Goal: Find specific page/section: Find specific page/section

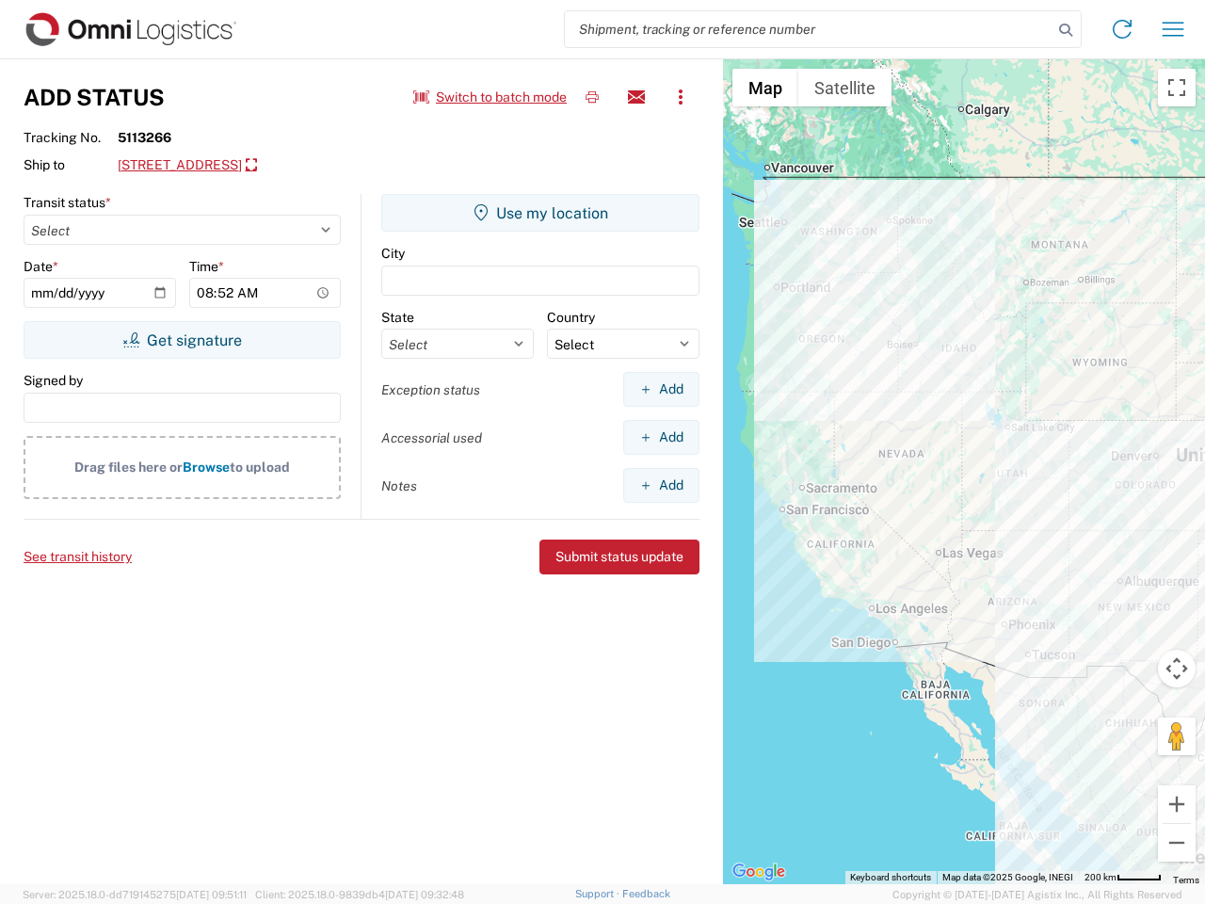
click at [809, 29] on input "search" at bounding box center [809, 29] width 488 height 36
click at [1066, 30] on icon at bounding box center [1066, 30] width 26 height 26
click at [1122, 29] on icon at bounding box center [1122, 29] width 30 height 30
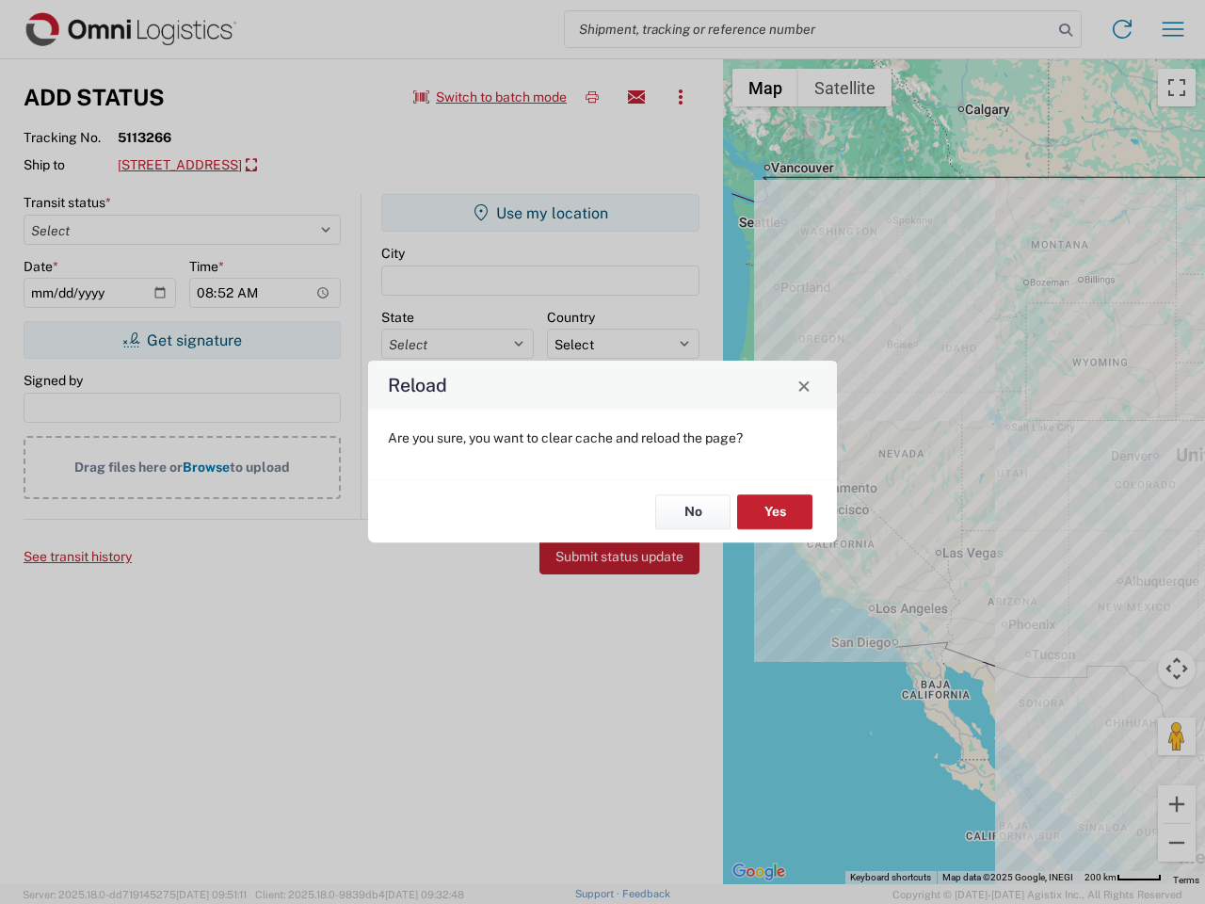
click at [1173, 29] on div "Reload Are you sure, you want to clear cache and reload the page? No Yes" at bounding box center [602, 452] width 1205 height 904
click at [491, 97] on div "Reload Are you sure, you want to clear cache and reload the page? No Yes" at bounding box center [602, 452] width 1205 height 904
click at [592, 97] on div "Reload Are you sure, you want to clear cache and reload the page? No Yes" at bounding box center [602, 452] width 1205 height 904
click at [636, 97] on div "Reload Are you sure, you want to clear cache and reload the page? No Yes" at bounding box center [602, 452] width 1205 height 904
click at [681, 97] on div "Reload Are you sure, you want to clear cache and reload the page? No Yes" at bounding box center [602, 452] width 1205 height 904
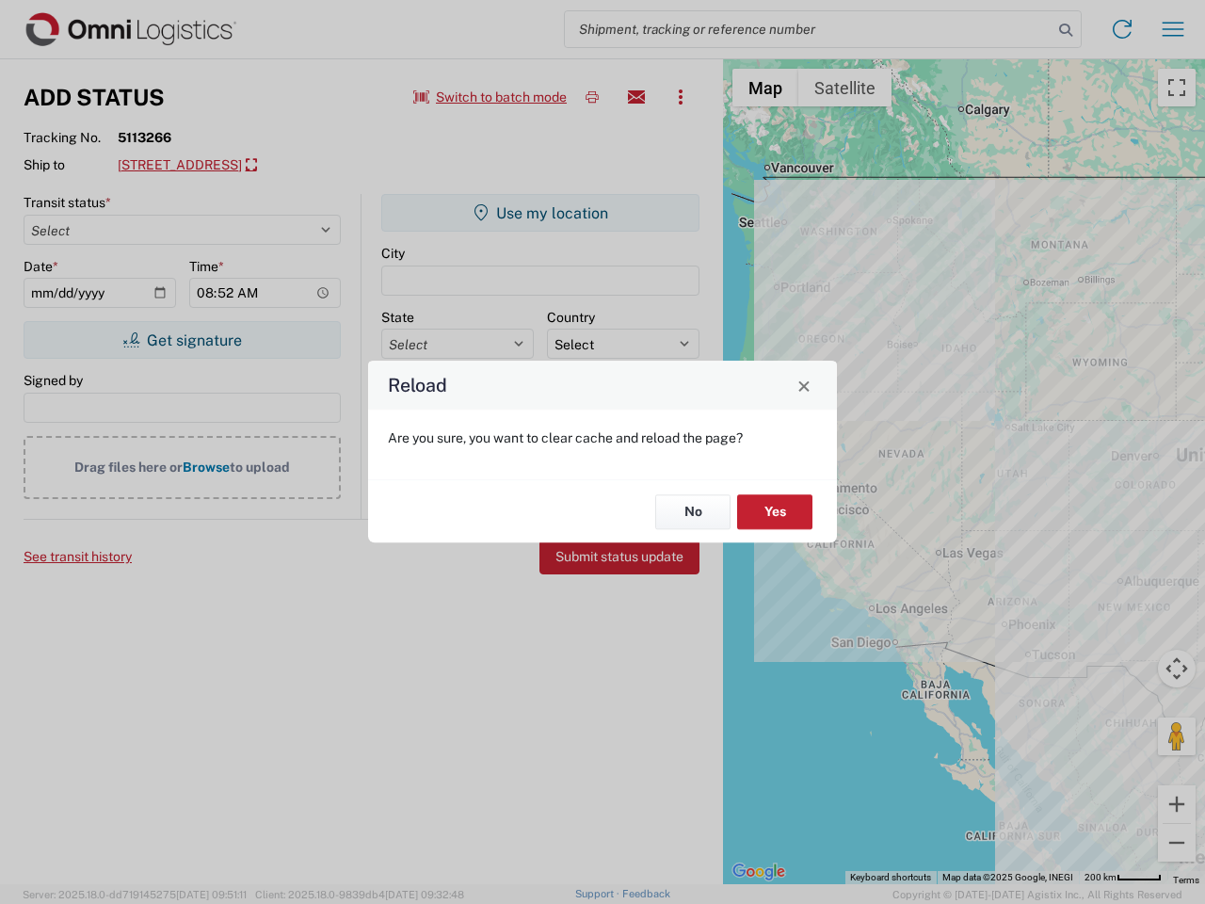
click at [256, 166] on div "Reload Are you sure, you want to clear cache and reload the page? No Yes" at bounding box center [602, 452] width 1205 height 904
click at [182, 340] on div "Reload Are you sure, you want to clear cache and reload the page? No Yes" at bounding box center [602, 452] width 1205 height 904
